Goal: Find specific page/section

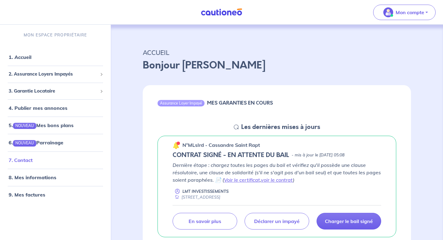
click at [21, 160] on link "7. Contact" at bounding box center [21, 160] width 24 height 6
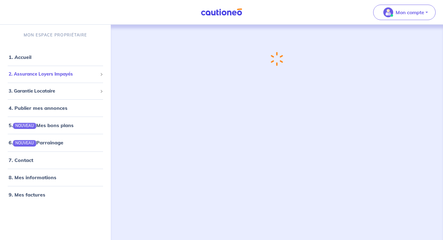
click at [59, 75] on span "2. Assurance Loyers Impayés" at bounding box center [53, 74] width 89 height 7
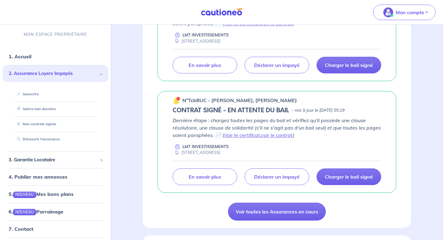
scroll to position [461, 0]
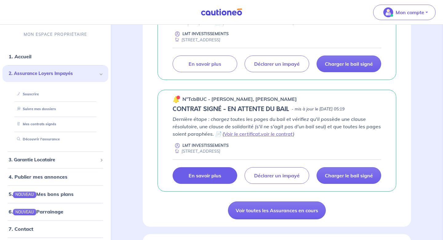
click at [204, 171] on link "En savoir plus" at bounding box center [205, 175] width 65 height 17
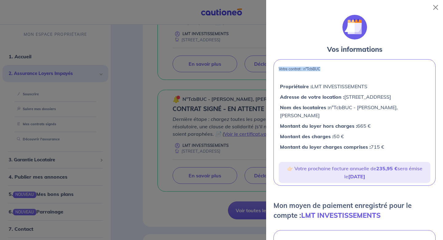
drag, startPoint x: 324, startPoint y: 69, endPoint x: 278, endPoint y: 68, distance: 45.6
click at [278, 68] on div "Votre contrat : n°TcbBUC Propriétaire : LMT INVESTISSEMENTS Adresse de votre lo…" at bounding box center [355, 122] width 162 height 126
copy p "Votre contrat : n°TcbBUC"
click at [438, 8] on button "Close" at bounding box center [436, 7] width 10 height 10
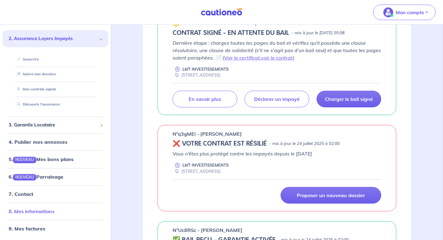
scroll to position [0, 0]
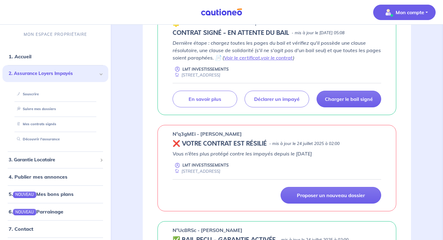
click at [405, 15] on p "Mon compte" at bounding box center [410, 12] width 29 height 7
click at [28, 226] on link "7. Contact" at bounding box center [21, 228] width 24 height 6
